Goal: Book appointment/travel/reservation

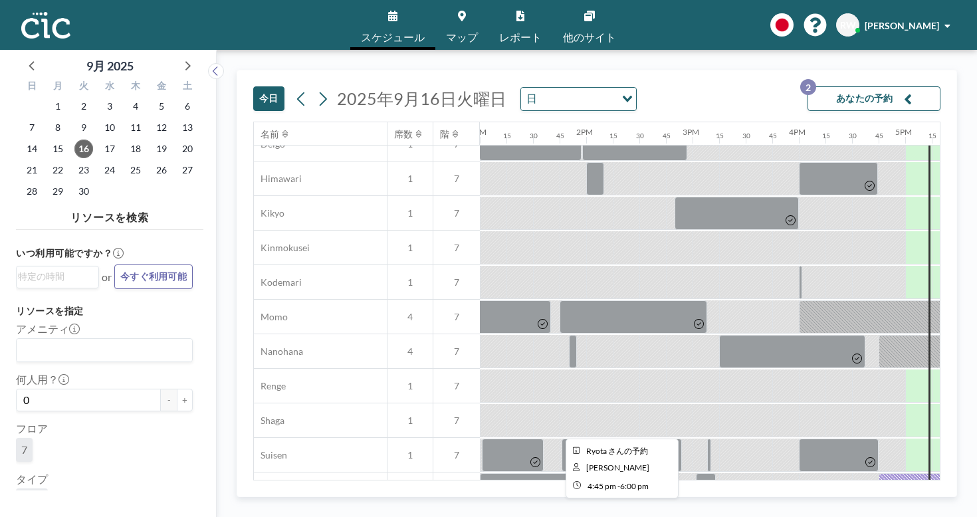
scroll to position [505, 1383]
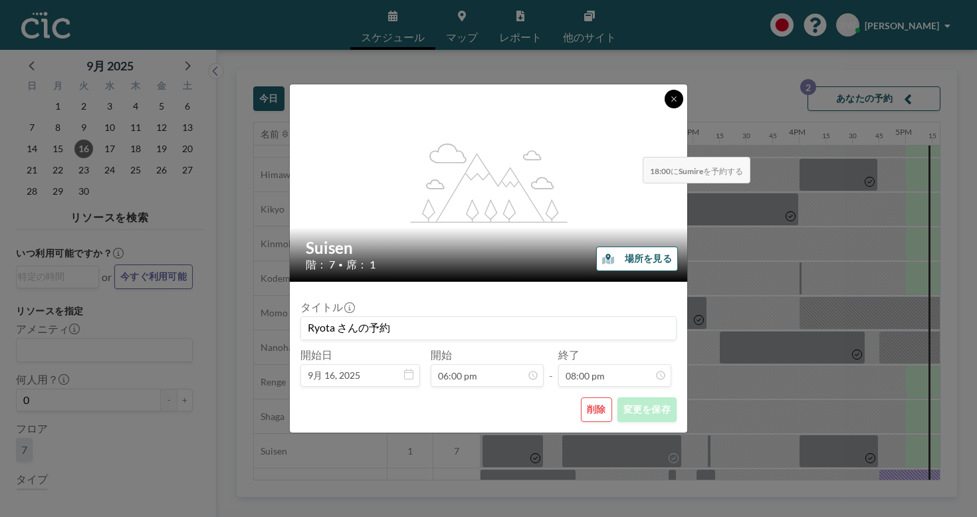
click at [670, 103] on icon at bounding box center [674, 99] width 8 height 8
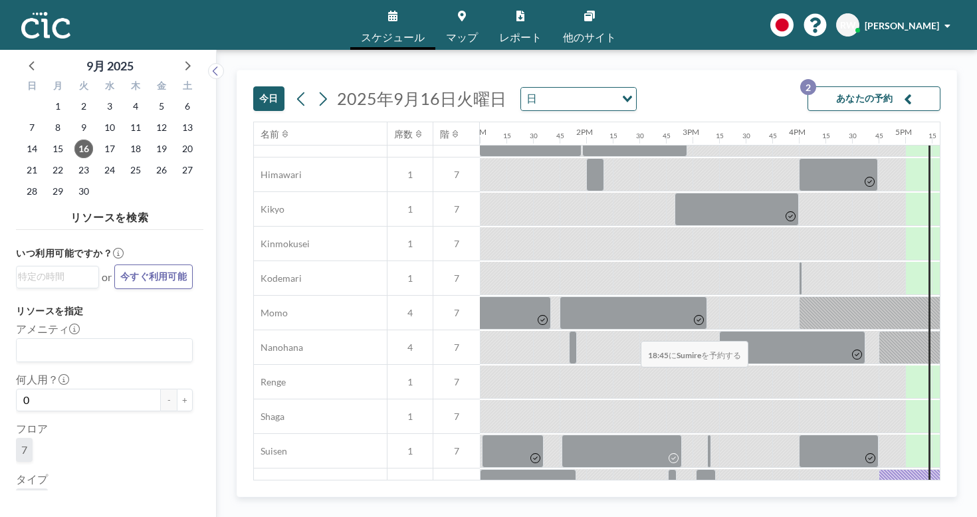
drag, startPoint x: 637, startPoint y: 280, endPoint x: 637, endPoint y: 310, distance: 29.9
click at [637, 310] on div "Phone Booth Ajisai 1 7 Asagao 1 7 Deigo 1 7 Himawari 1 7 Kikyo 1 7 Kinmokusei 1…" at bounding box center [260, 313] width 2779 height 587
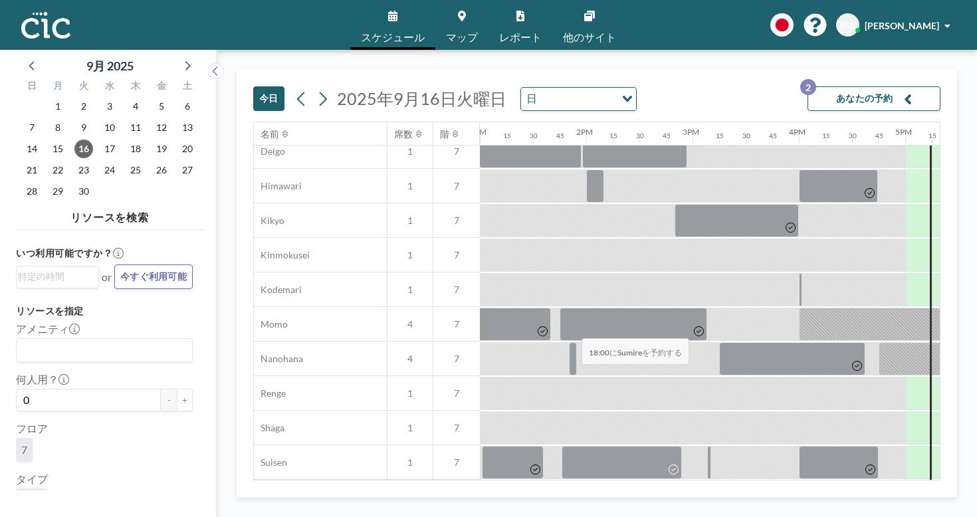
scroll to position [500, 1383]
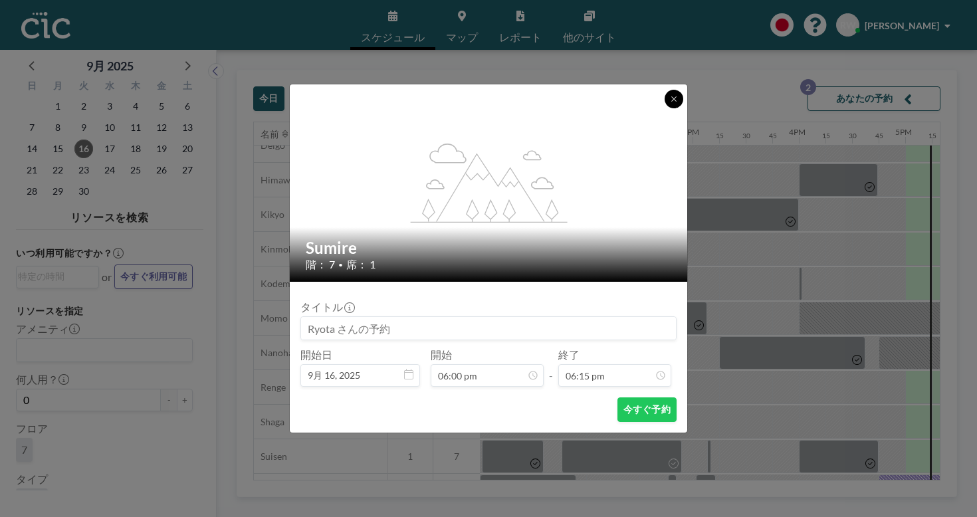
click at [665, 108] on button at bounding box center [674, 99] width 19 height 19
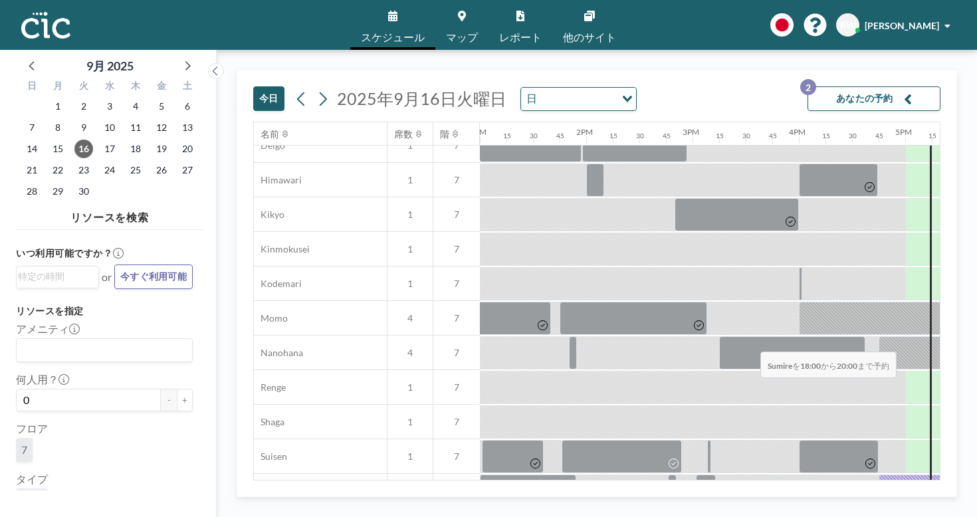
drag, startPoint x: 567, startPoint y: 307, endPoint x: 757, endPoint y: 320, distance: 190.0
click at [757, 474] on div at bounding box center [373, 491] width 2553 height 35
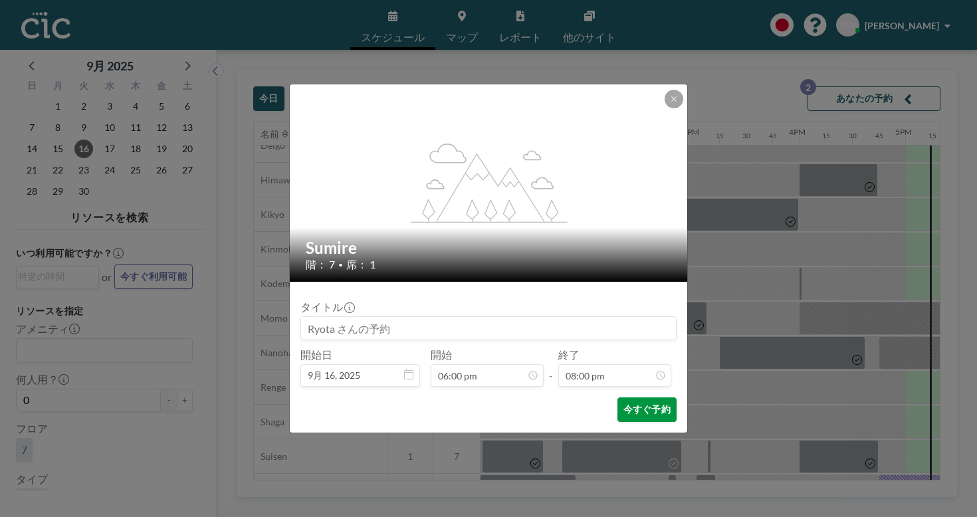
click at [633, 398] on button "今すぐ予約" at bounding box center [647, 410] width 59 height 25
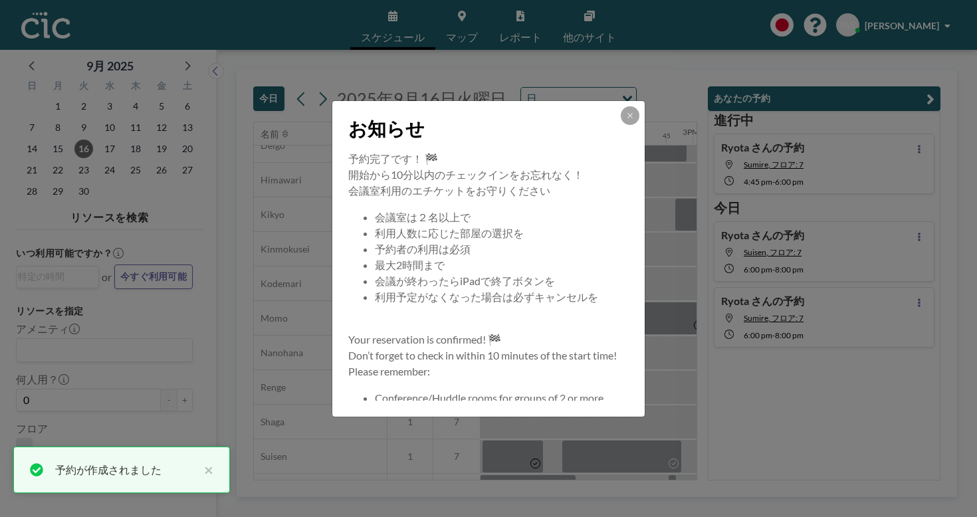
click at [621, 125] on button at bounding box center [630, 115] width 19 height 19
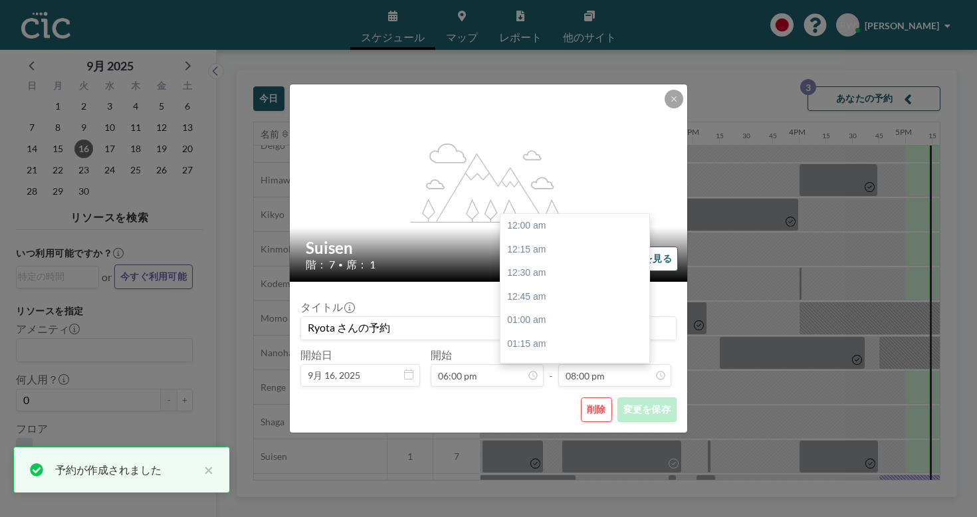
scroll to position [1698, 0]
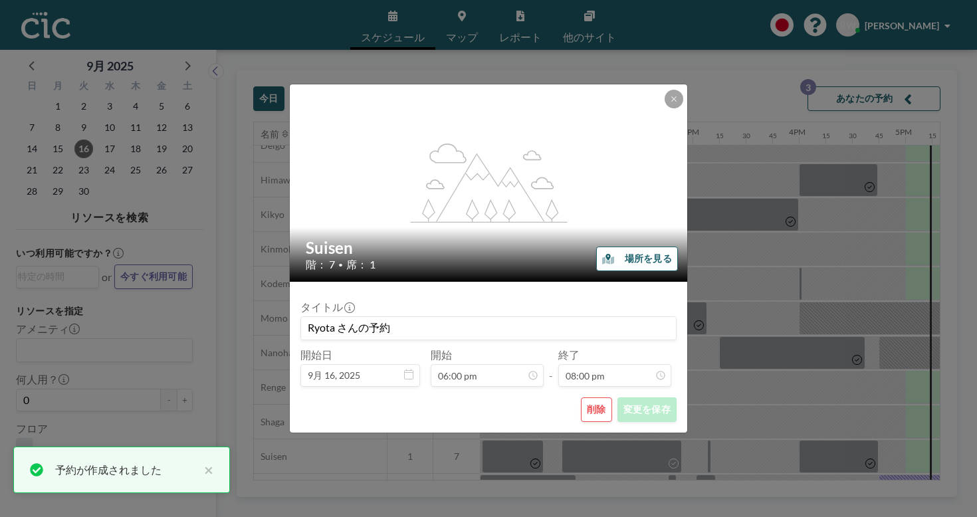
click at [581, 398] on button "削除" at bounding box center [596, 410] width 31 height 25
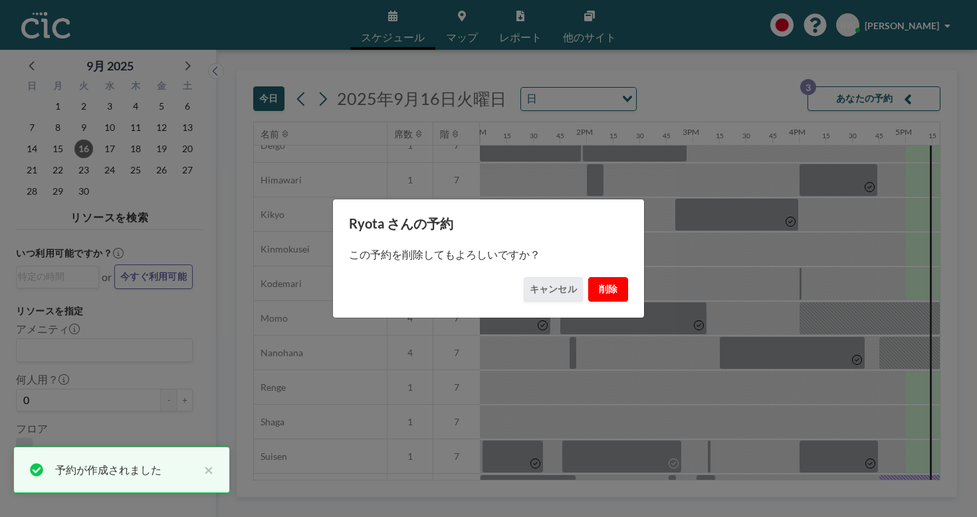
click at [588, 277] on button "削除" at bounding box center [608, 289] width 40 height 25
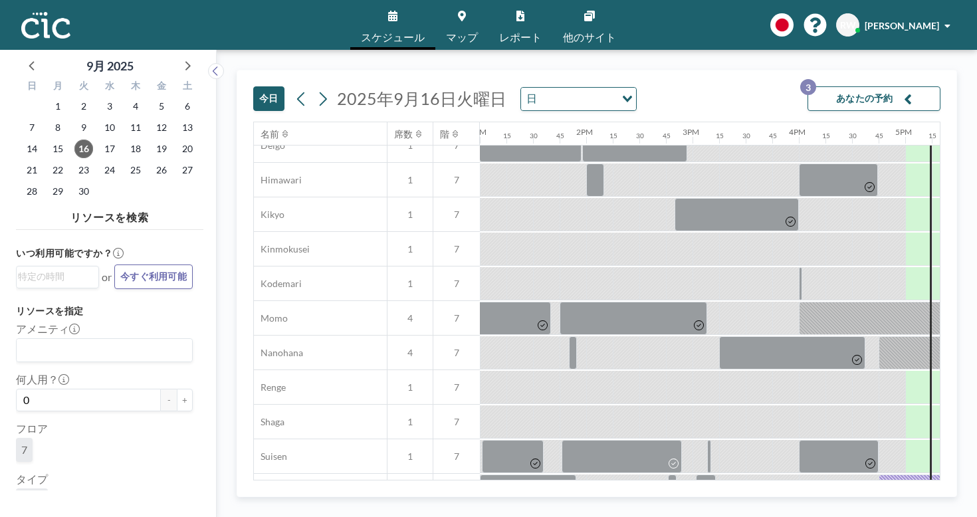
click at [924, 86] on button "あなたの予約 3" at bounding box center [874, 98] width 133 height 25
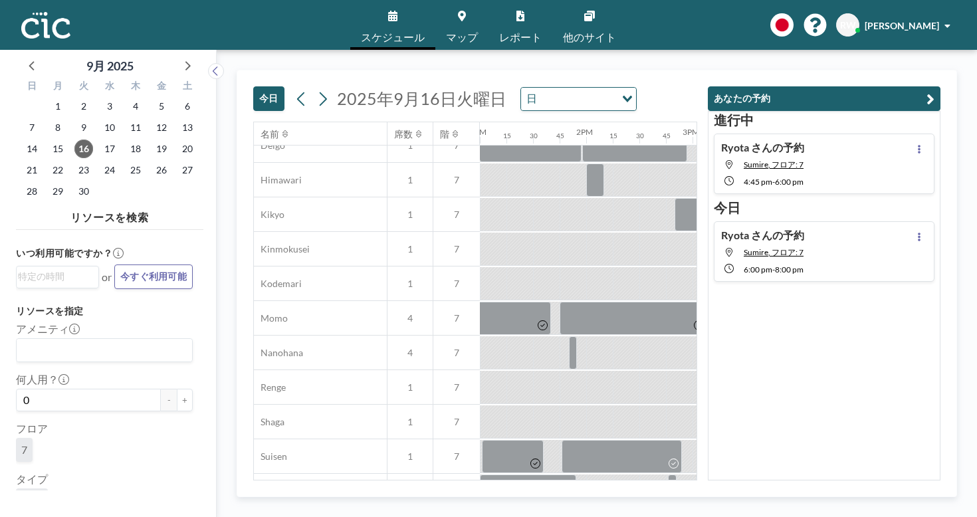
click at [951, 21] on span at bounding box center [948, 25] width 6 height 9
click at [840, 267] on div "進行中 [PERSON_NAME]の予約 Sumire, フロア: 7 4:45 PM - 6:00 PM [DATE] [PERSON_NAME]の予約 S…" at bounding box center [824, 296] width 233 height 370
click at [810, 348] on div "進行中 [PERSON_NAME]の予約 Sumire, フロア: 7 4:45 PM - 6:00 PM [DATE] [PERSON_NAME]の予約 S…" at bounding box center [824, 296] width 233 height 370
